Goal: Task Accomplishment & Management: Use online tool/utility

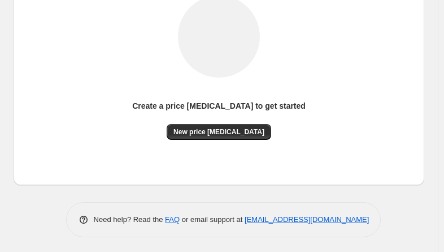
scroll to position [171, 0]
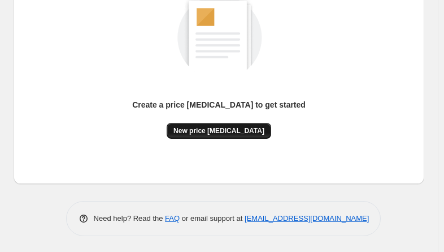
click at [213, 124] on button "New price [MEDICAL_DATA]" at bounding box center [219, 131] width 105 height 16
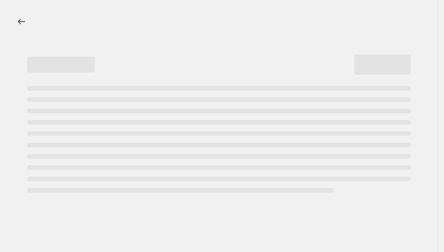
select select "percentage"
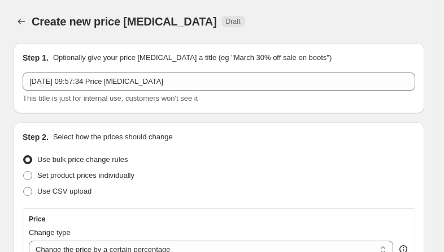
scroll to position [170, 0]
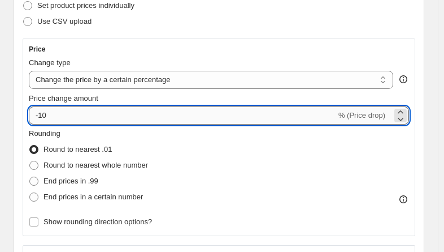
click at [89, 111] on input "-10" at bounding box center [183, 115] width 308 height 18
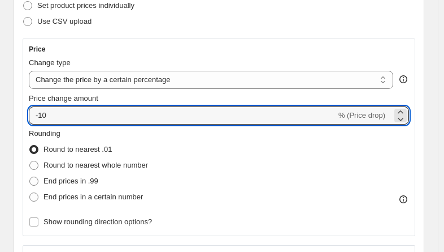
type input "-1"
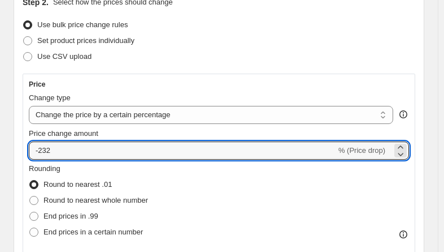
scroll to position [113, 0]
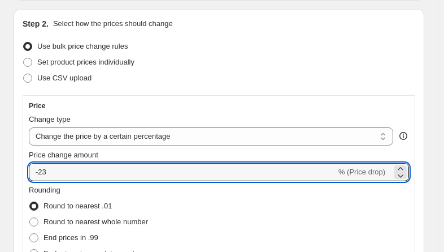
type input "-2"
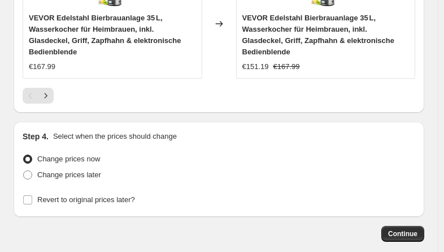
scroll to position [1332, 0]
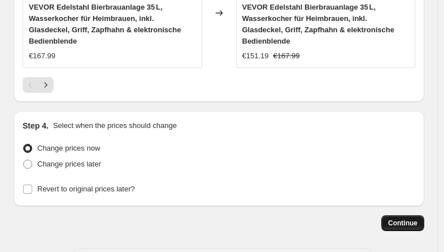
type input "-30"
click at [423, 215] on button "Continue" at bounding box center [403, 223] width 43 height 16
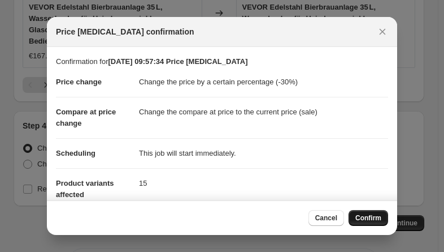
click at [360, 217] on span "Confirm" at bounding box center [369, 217] width 26 height 9
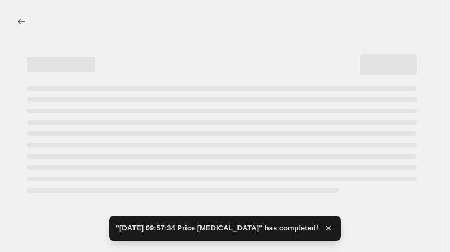
select select "percentage"
